Goal: Transaction & Acquisition: Purchase product/service

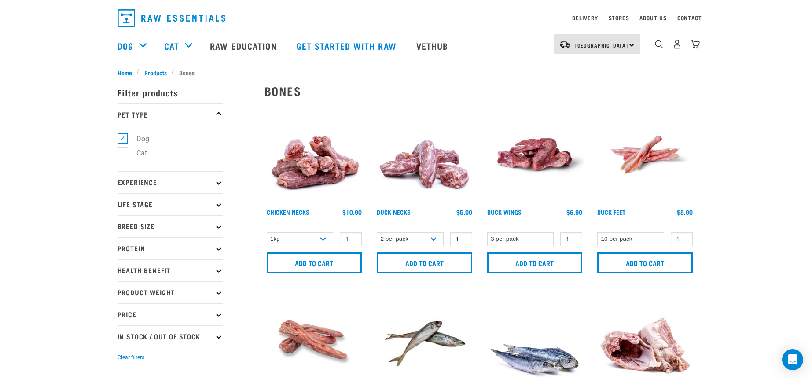
scroll to position [44, 0]
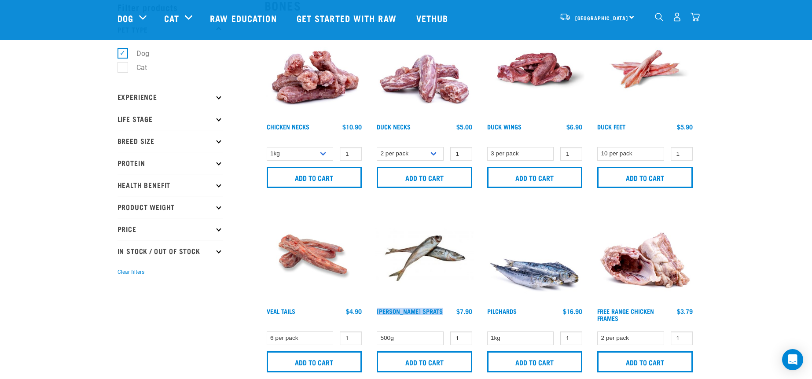
drag, startPoint x: 444, startPoint y: 313, endPoint x: 376, endPoint y: 314, distance: 67.8
click at [376, 314] on div "Jack Mackerel Sprats $7.90" at bounding box center [425, 316] width 100 height 19
copy link "[PERSON_NAME] Sprats"
drag, startPoint x: 420, startPoint y: 356, endPoint x: 494, endPoint y: 335, distance: 76.4
click at [421, 356] on input "Add to cart" at bounding box center [425, 361] width 96 height 21
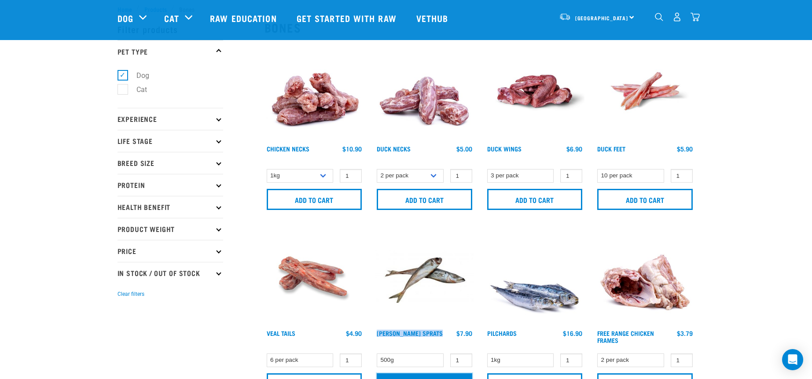
scroll to position [0, 0]
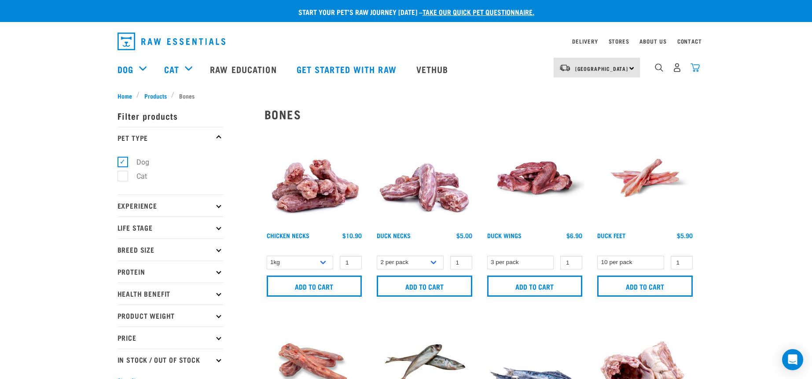
click at [700, 70] on img "dropdown navigation" at bounding box center [695, 67] width 9 height 9
click at [696, 70] on img "dropdown navigation" at bounding box center [695, 67] width 9 height 9
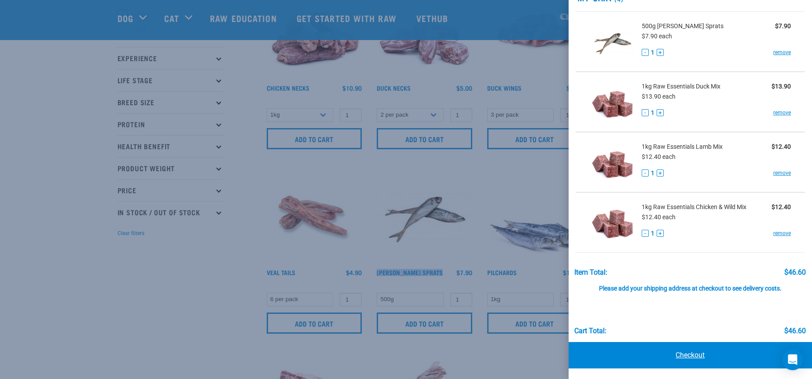
scroll to position [132, 0]
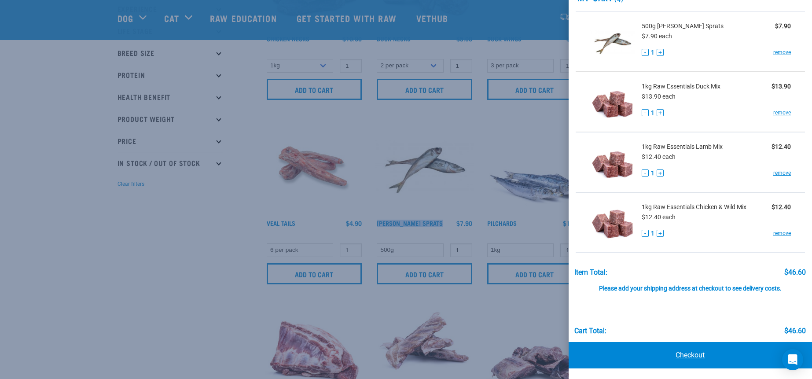
click at [720, 356] on link "Checkout" at bounding box center [691, 355] width 244 height 26
